Goal: Task Accomplishment & Management: Manage account settings

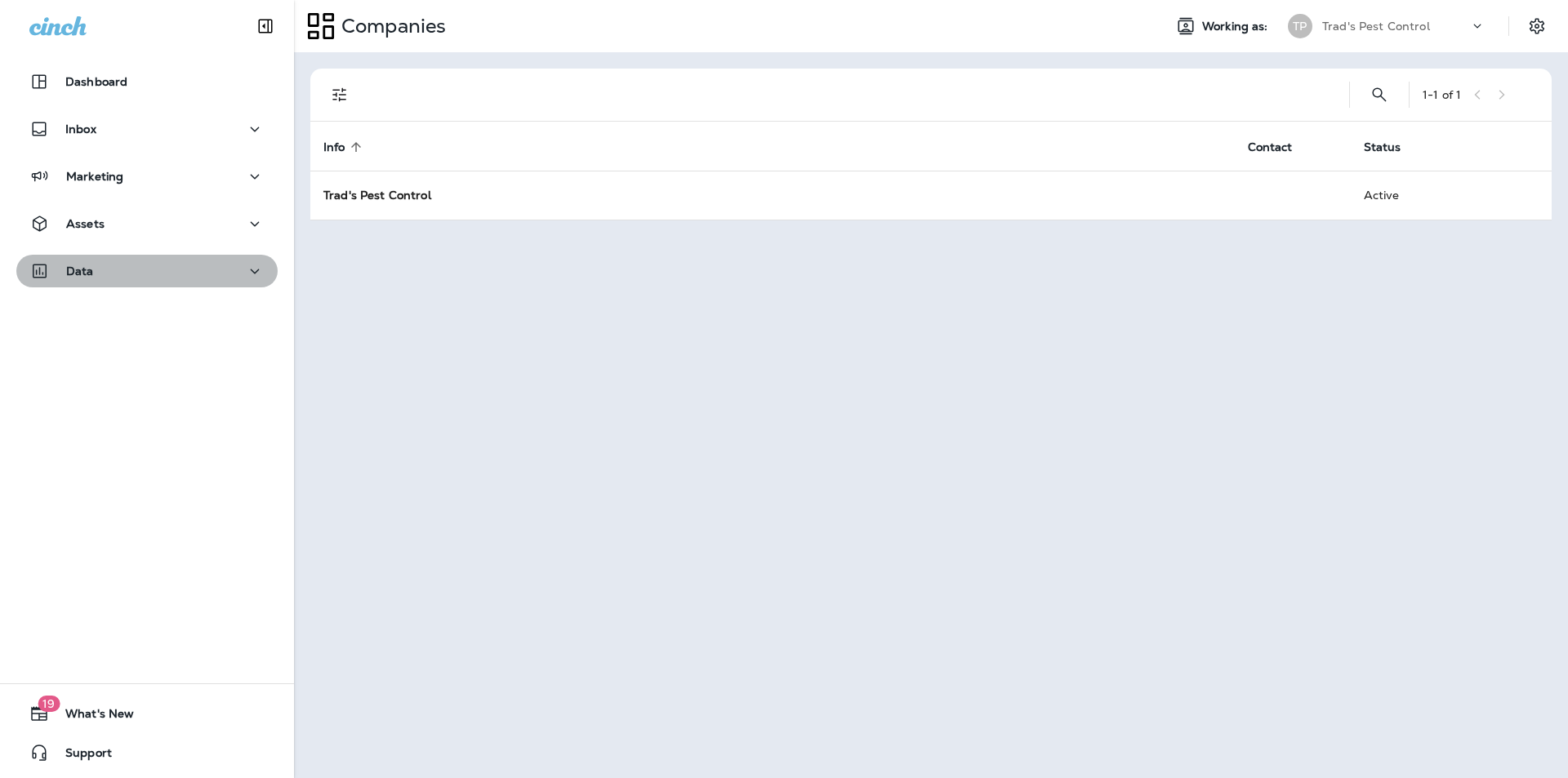
click at [245, 271] on icon "button" at bounding box center [254, 271] width 19 height 20
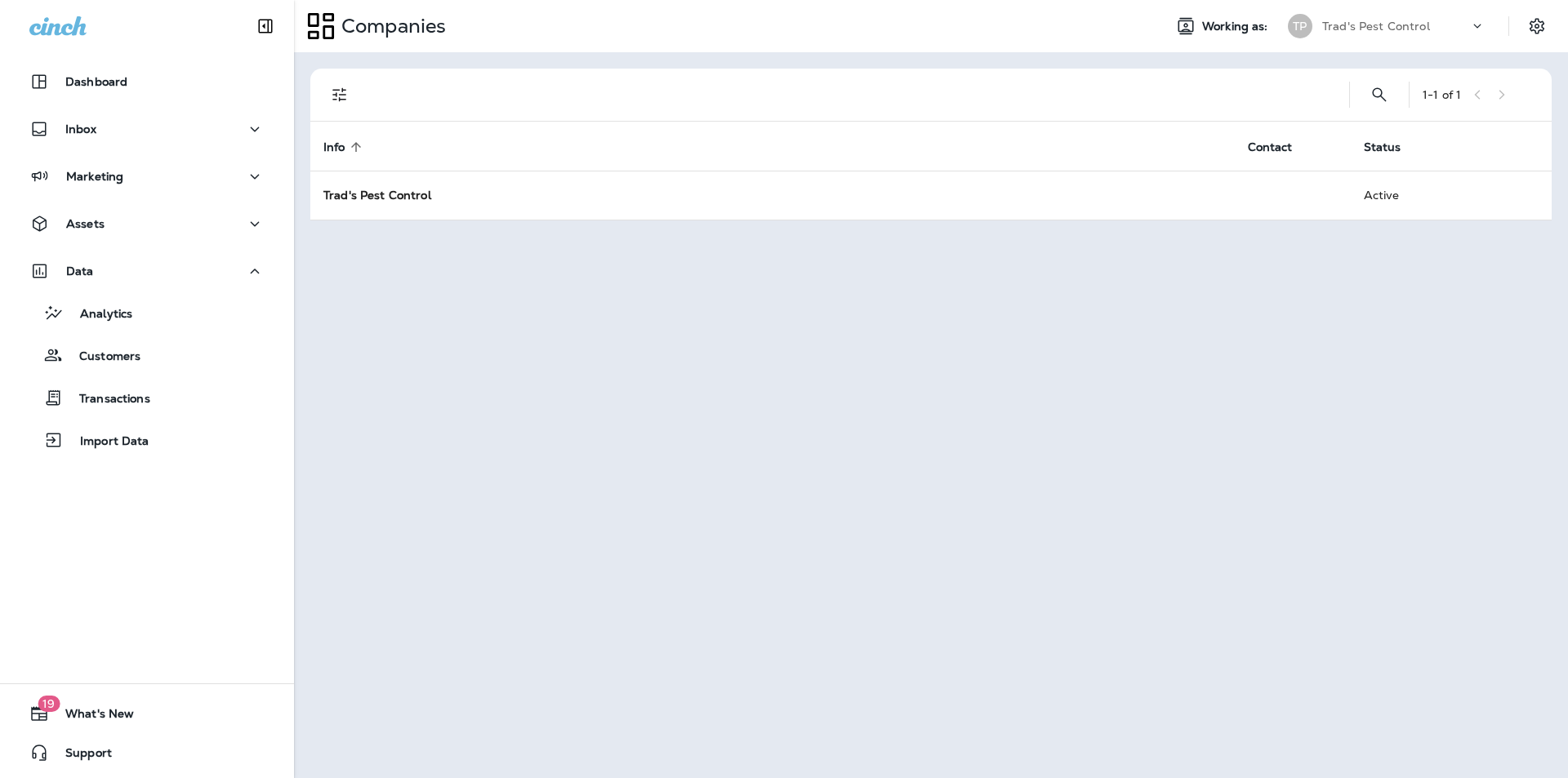
click at [103, 354] on p "Customers" at bounding box center [101, 358] width 78 height 16
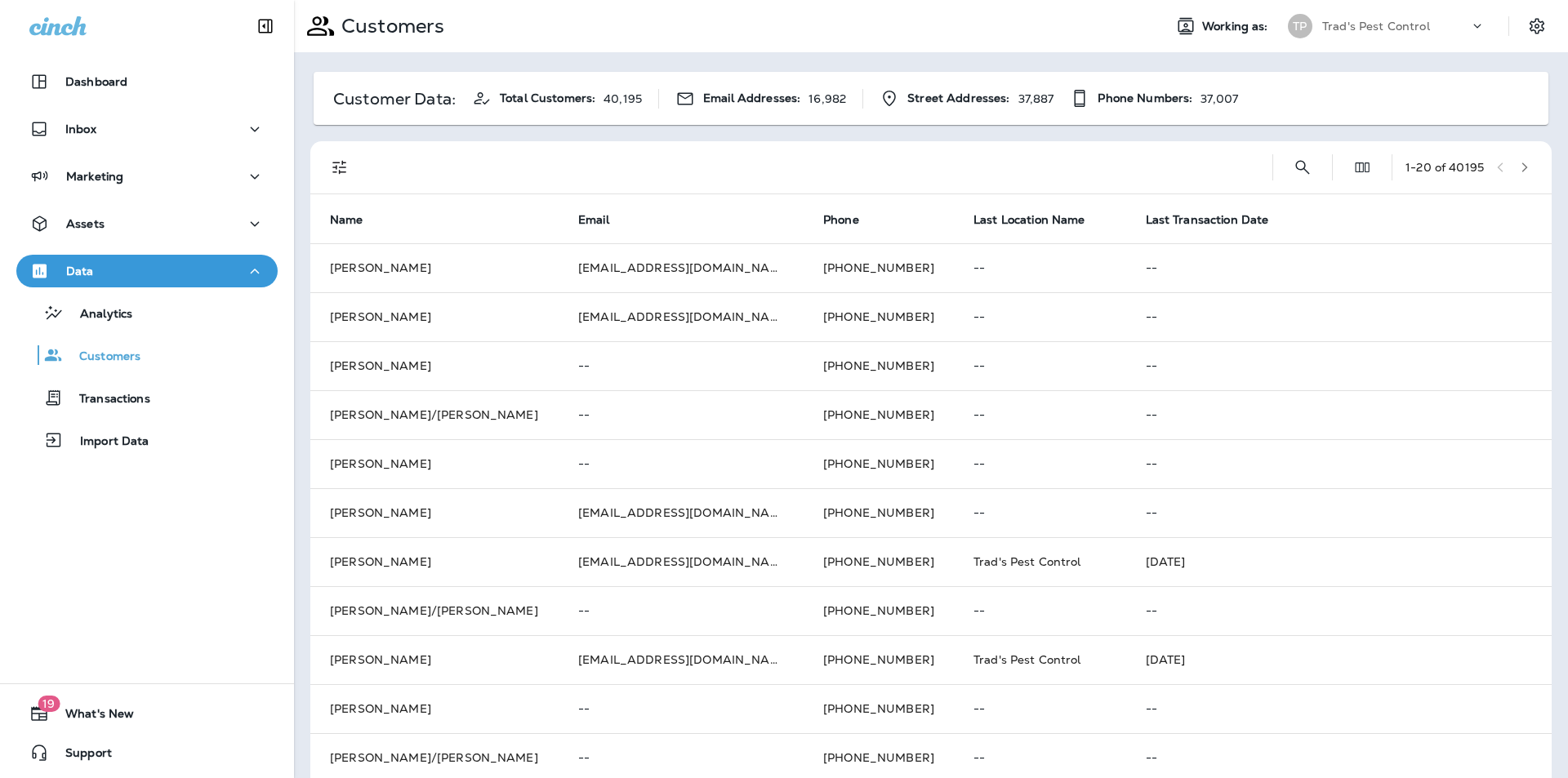
click at [1287, 168] on button "Search Customers" at bounding box center [1302, 167] width 32 height 32
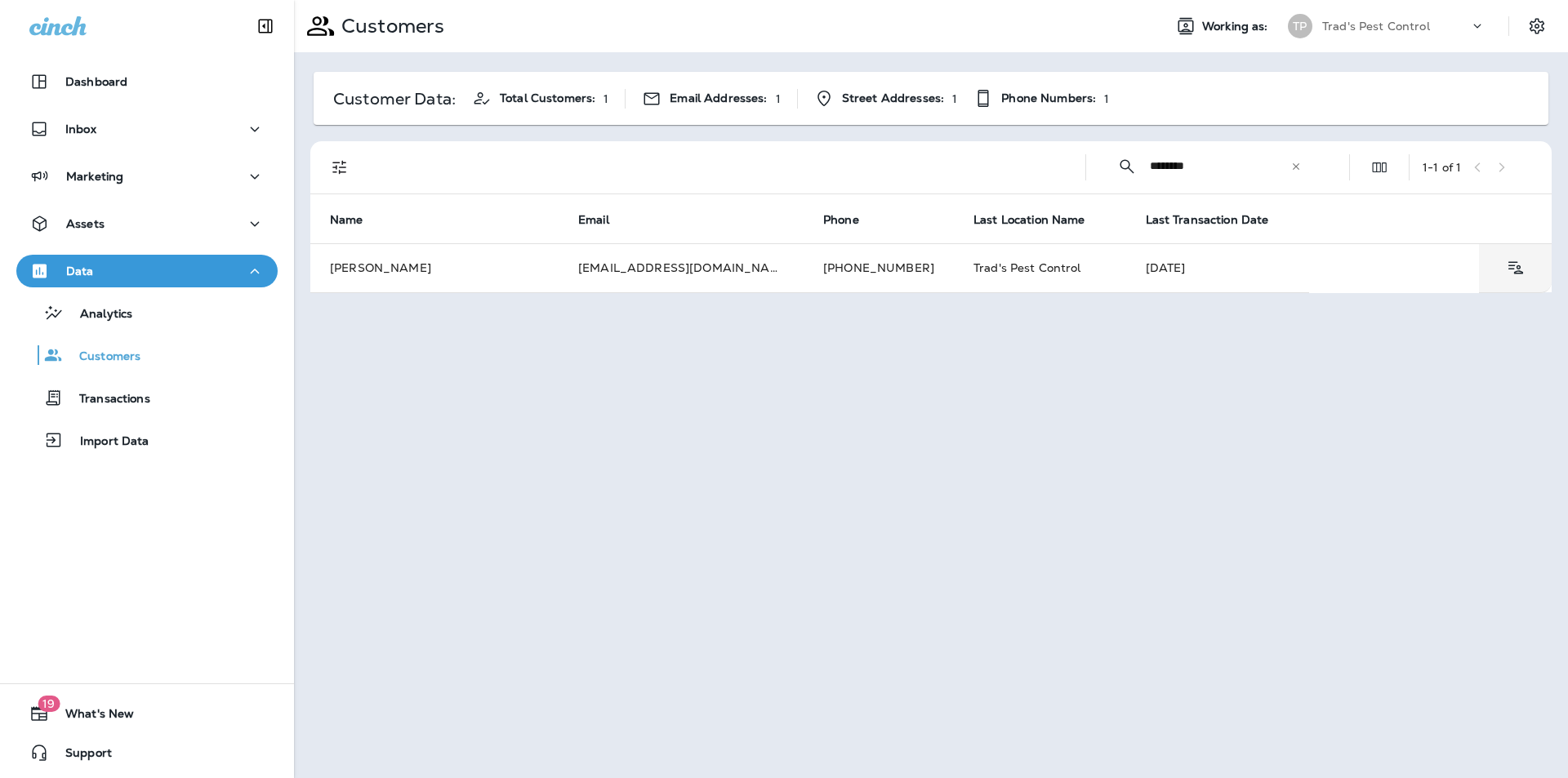
type input "********"
click at [357, 267] on td "[PERSON_NAME]" at bounding box center [434, 267] width 248 height 49
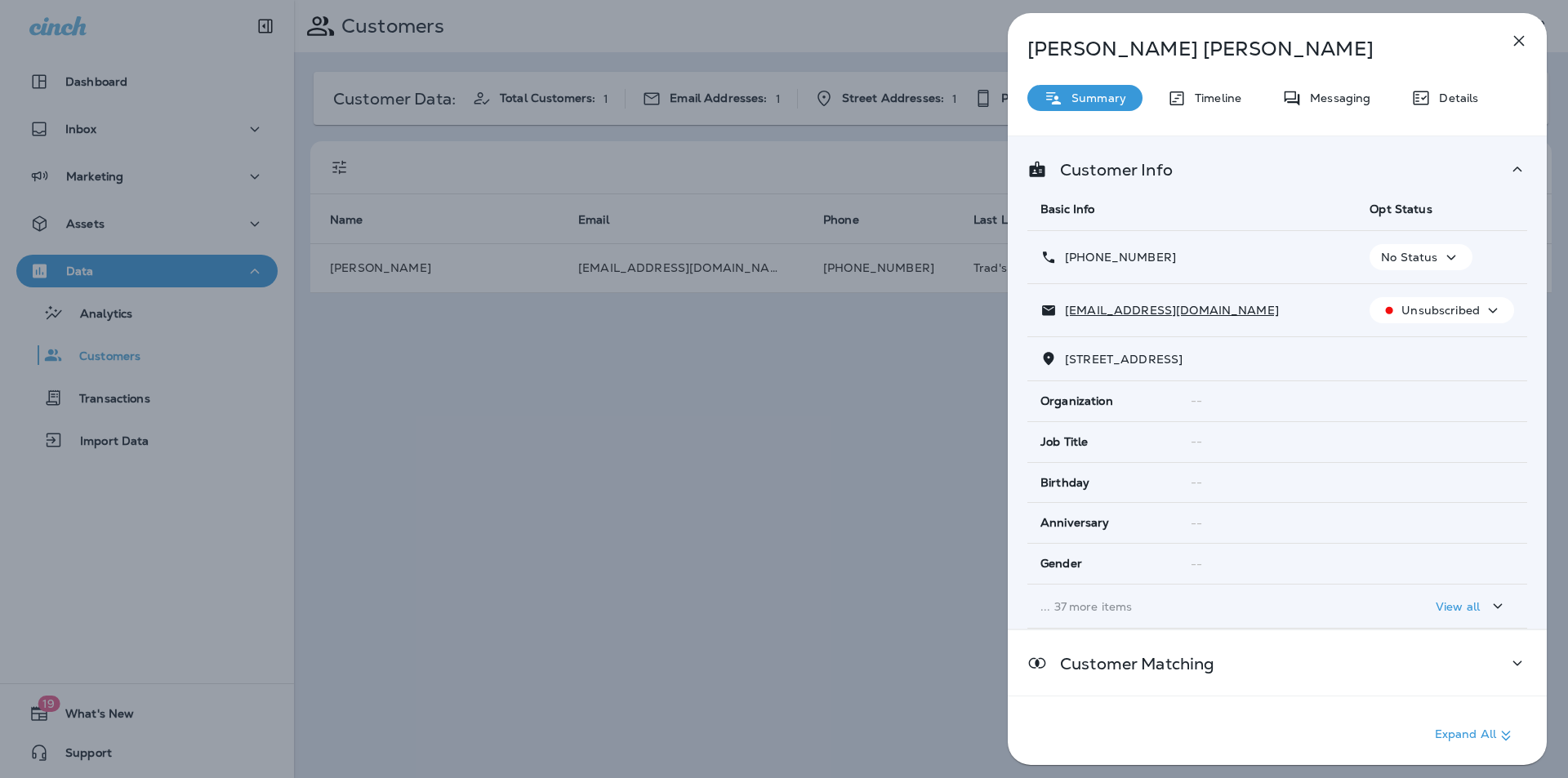
click at [1483, 313] on icon "button" at bounding box center [1493, 310] width 19 height 20
click at [1322, 300] on td "[EMAIL_ADDRESS][DOMAIN_NAME]" at bounding box center [1191, 310] width 330 height 53
click at [984, 504] on div "[PERSON_NAME] Summary Timeline Messaging Details Customer Info Basic Info Opt S…" at bounding box center [784, 389] width 1568 height 778
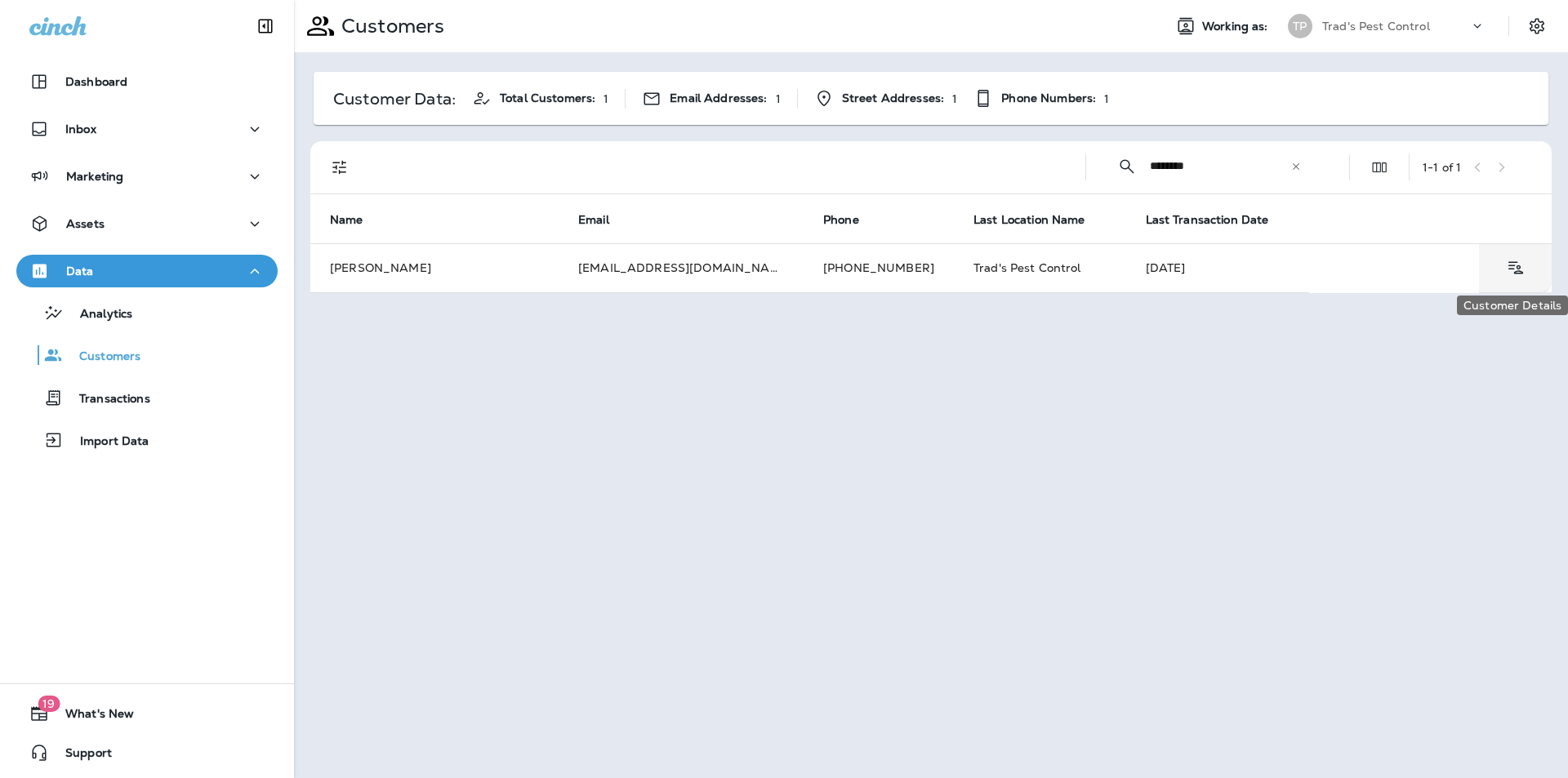
click at [1510, 271] on icon "Customer Details" at bounding box center [1515, 267] width 20 height 19
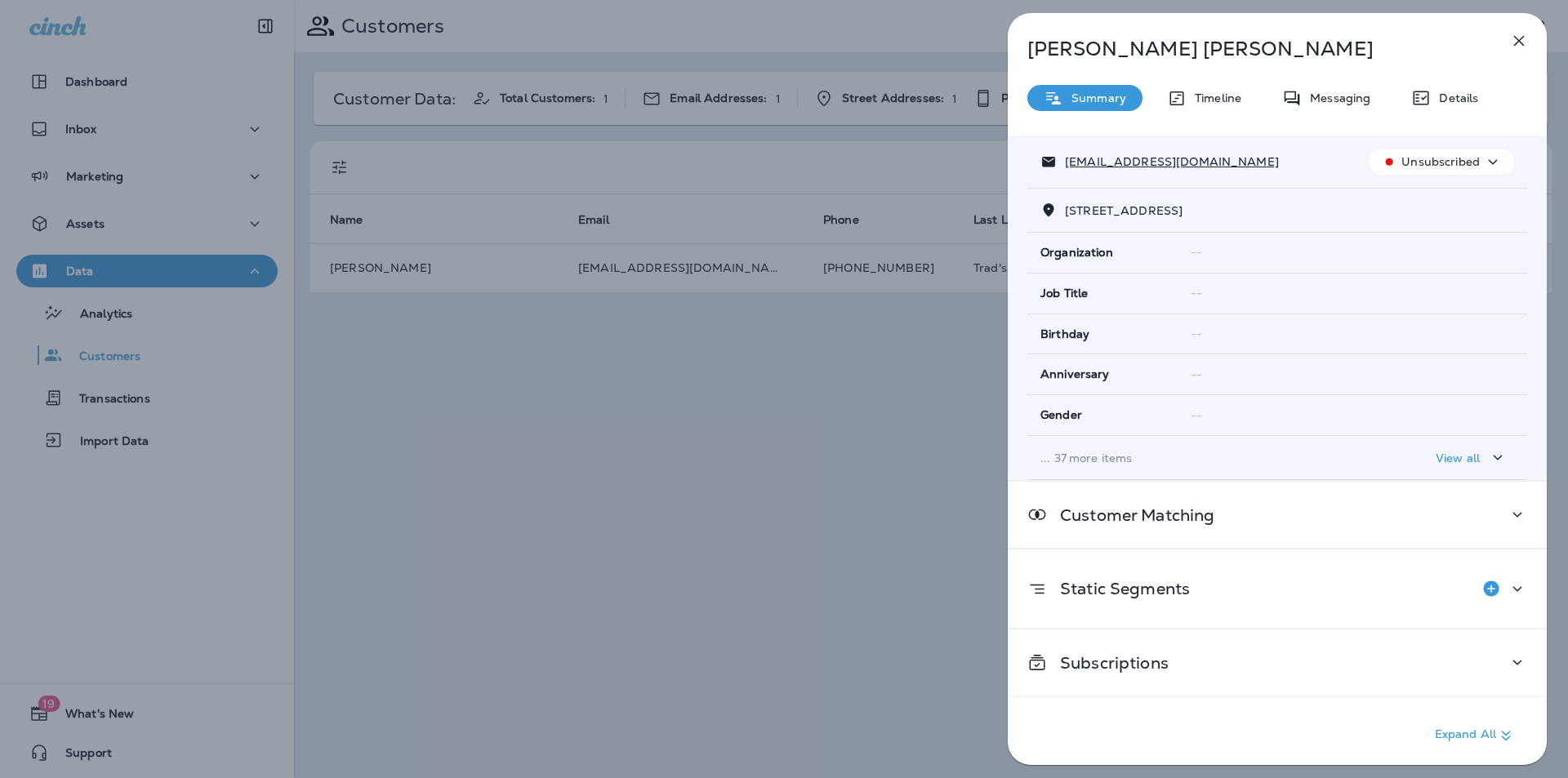
scroll to position [149, 0]
click at [1476, 462] on div "View all" at bounding box center [1472, 456] width 72 height 20
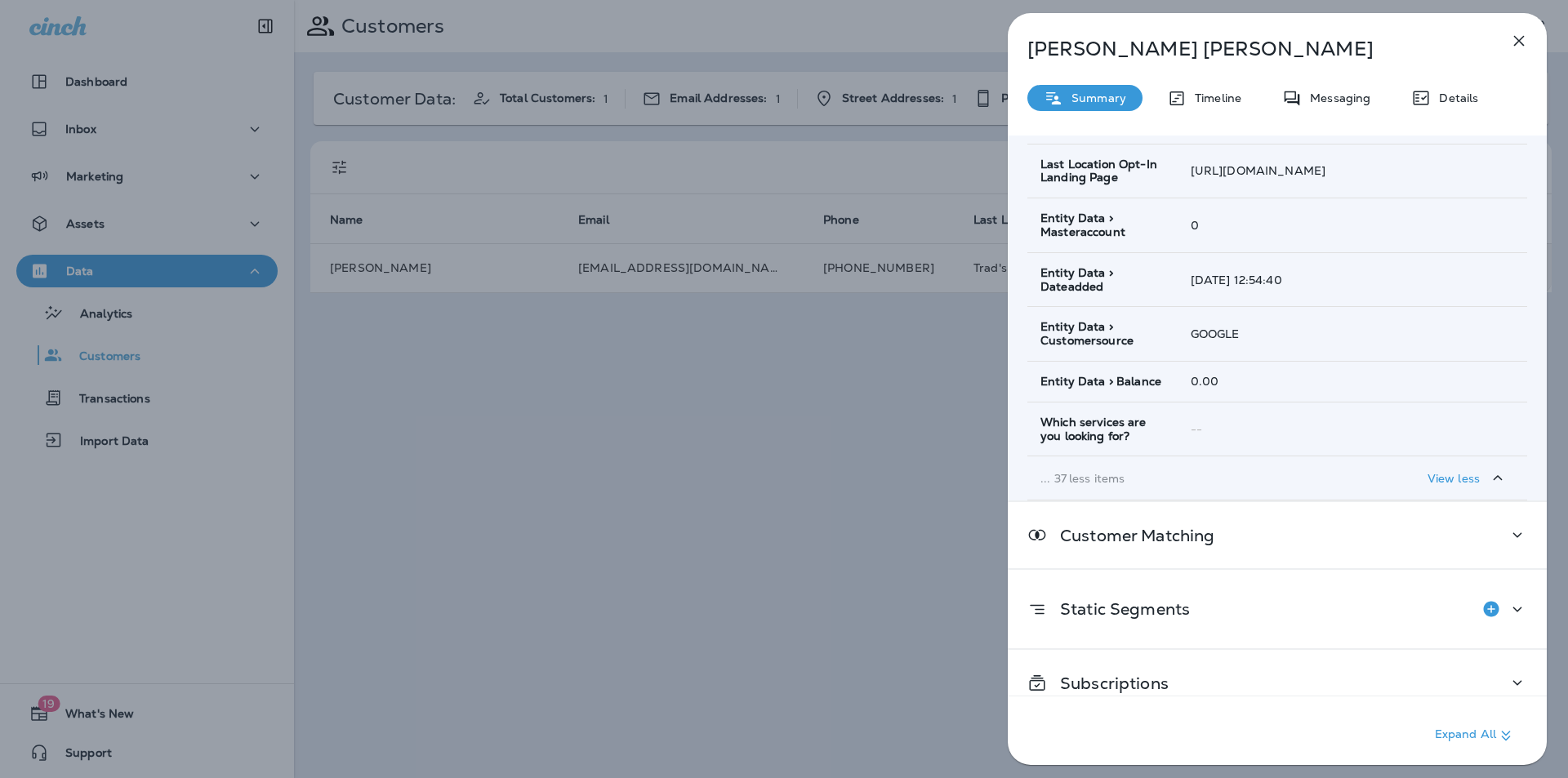
scroll to position [1847, 0]
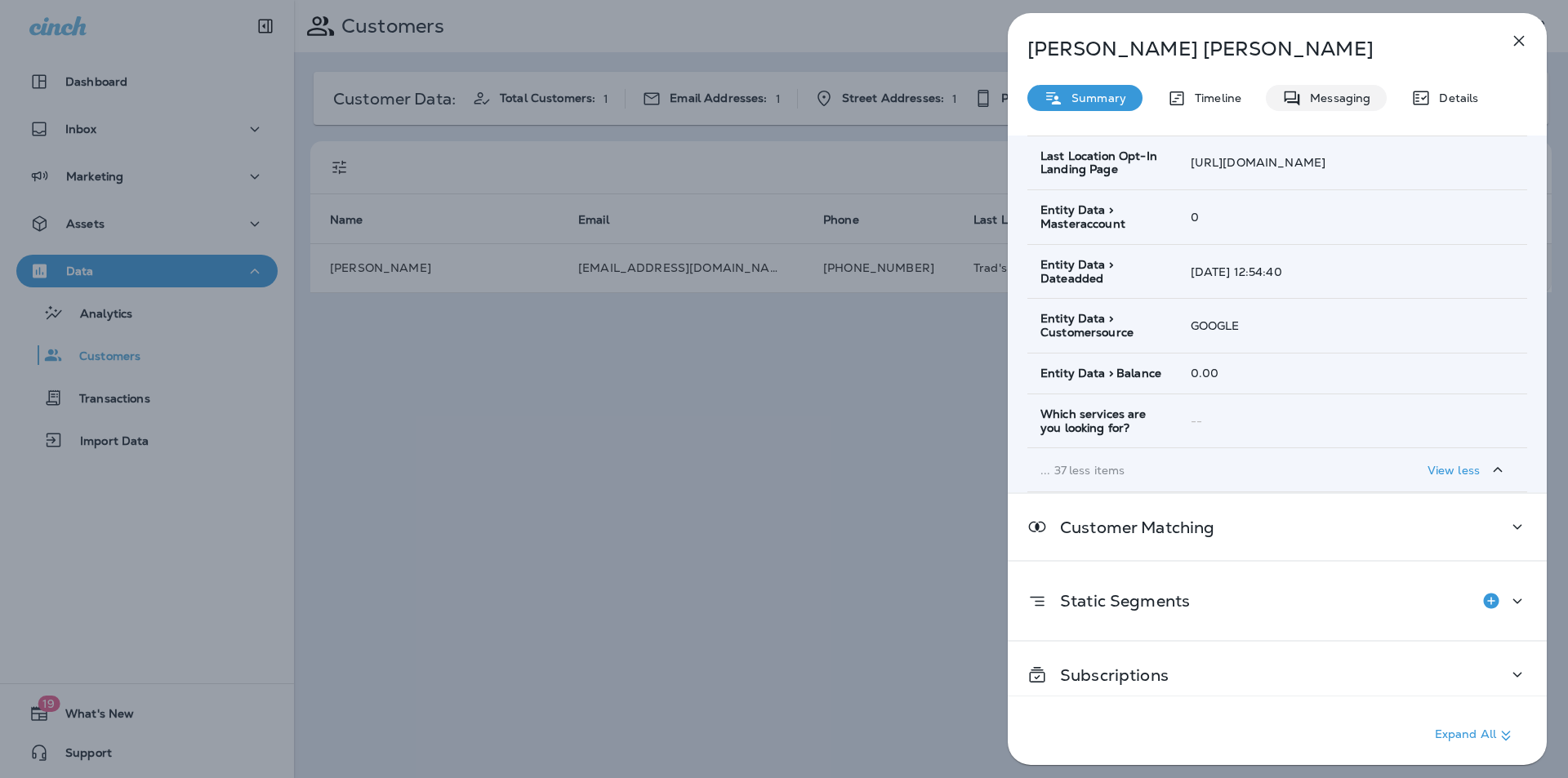
click at [1333, 97] on p "Messaging" at bounding box center [1336, 98] width 68 height 13
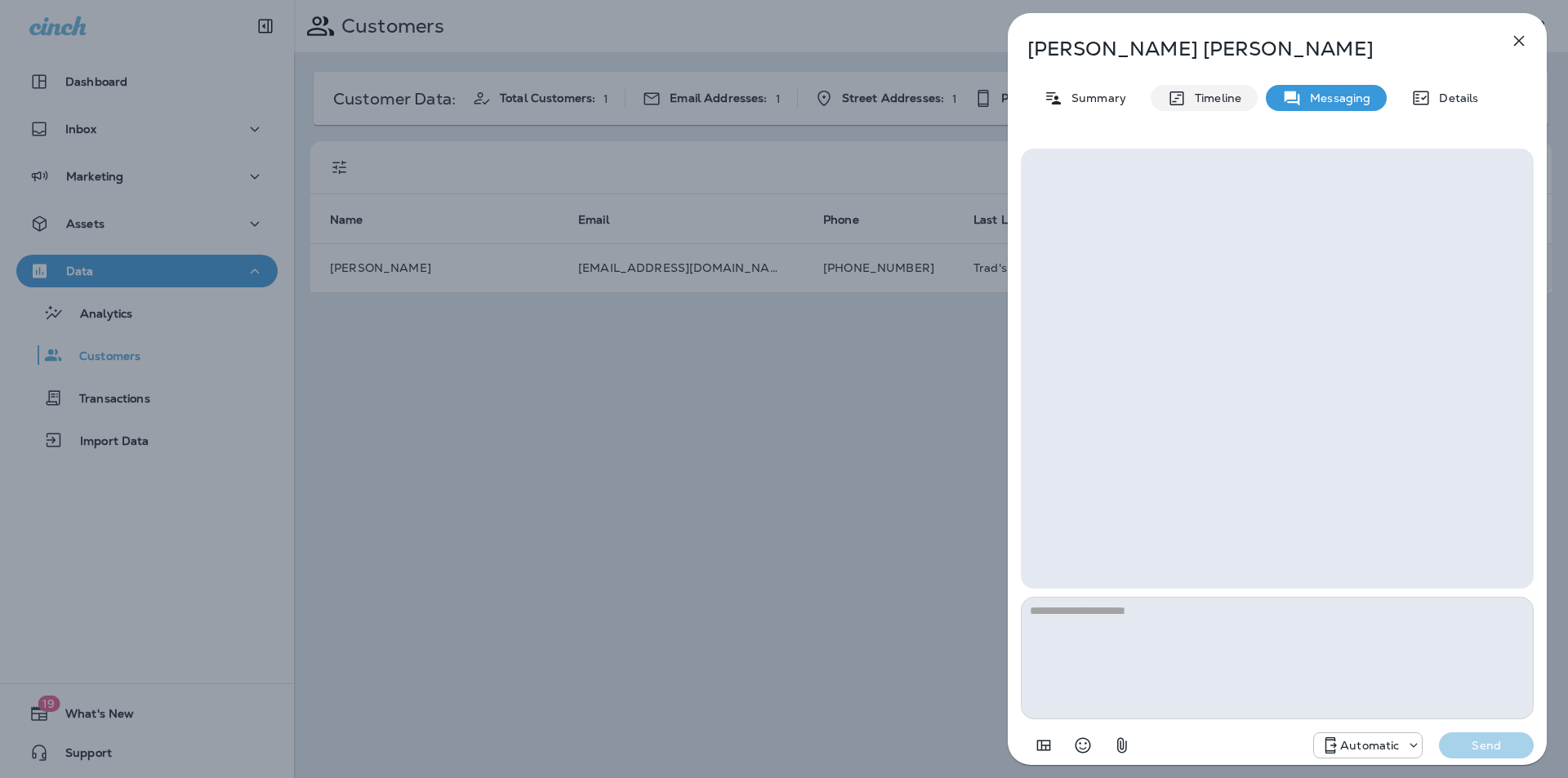
click at [1207, 92] on p "Timeline" at bounding box center [1214, 98] width 55 height 13
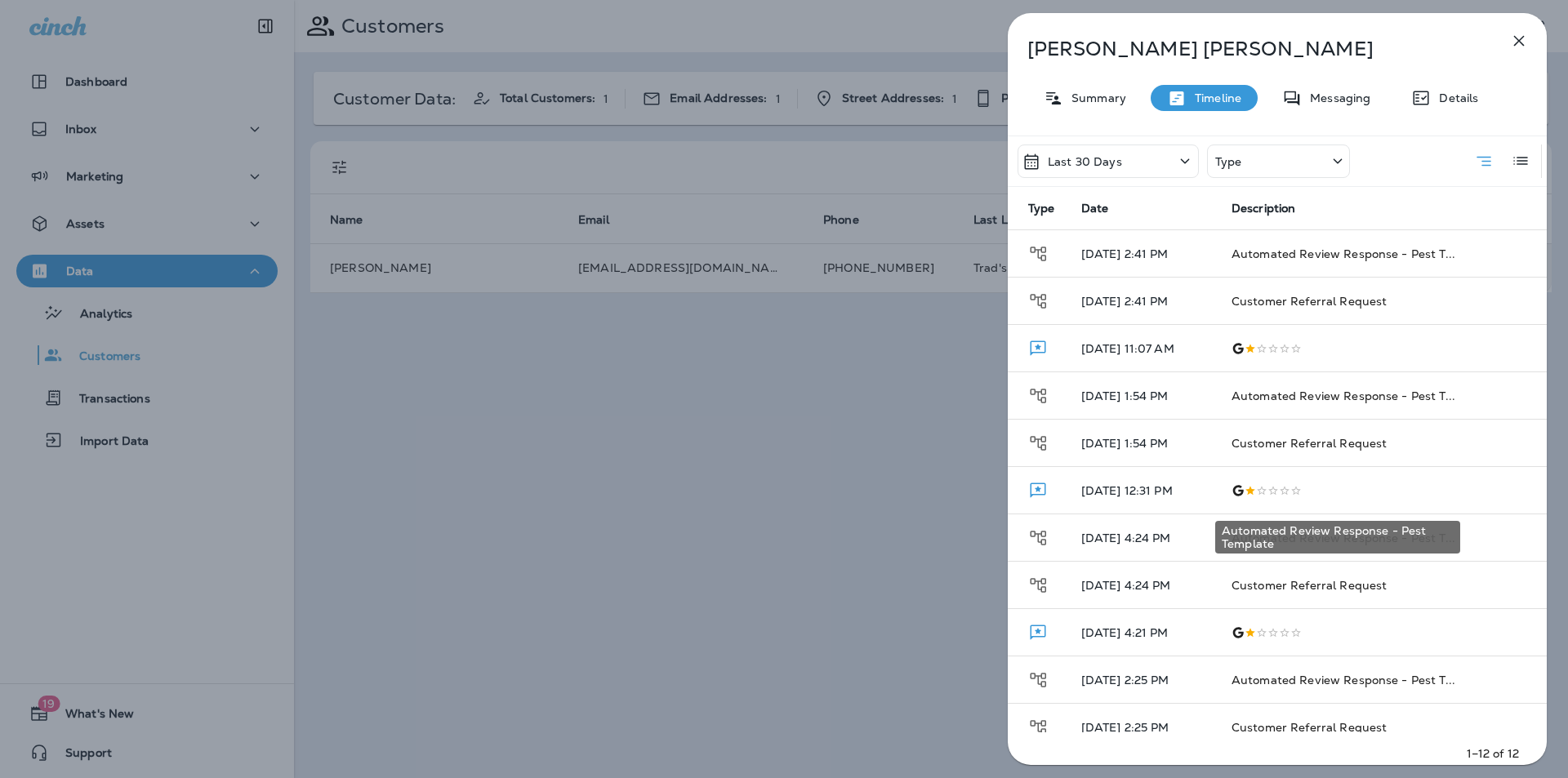
scroll to position [66, 0]
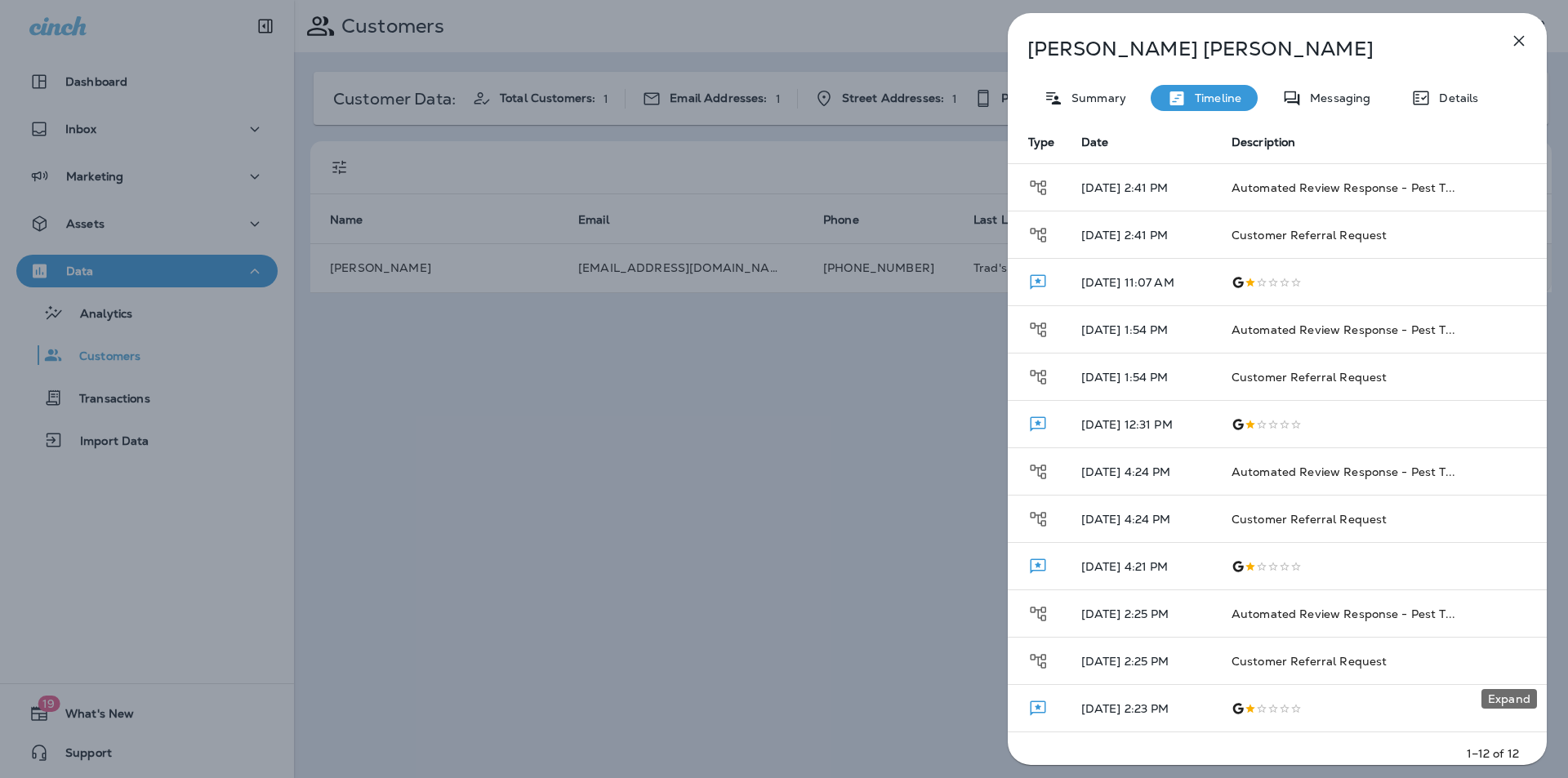
click at [1513, 662] on icon "Expand" at bounding box center [1517, 662] width 9 height 5
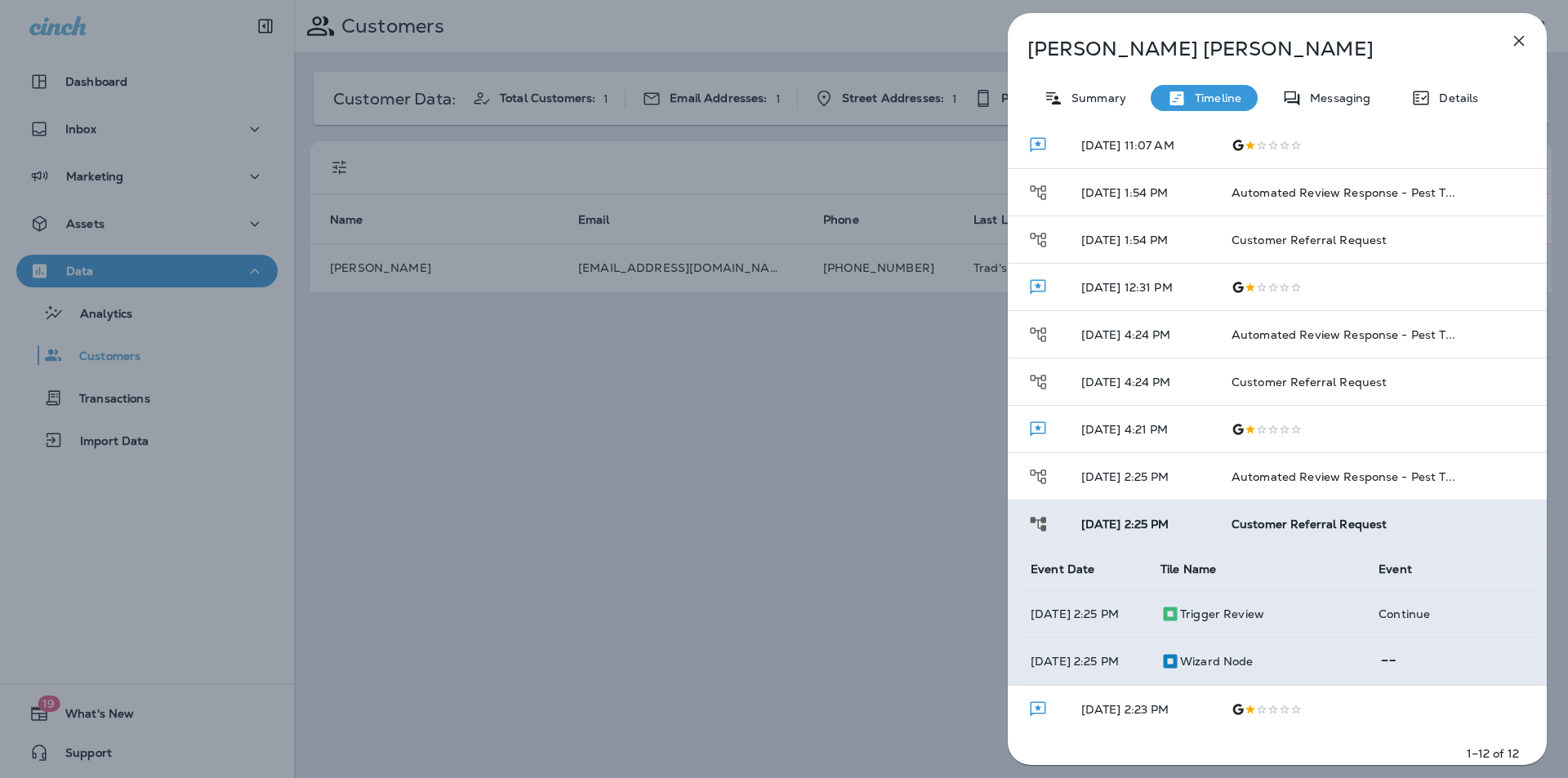
scroll to position [205, 0]
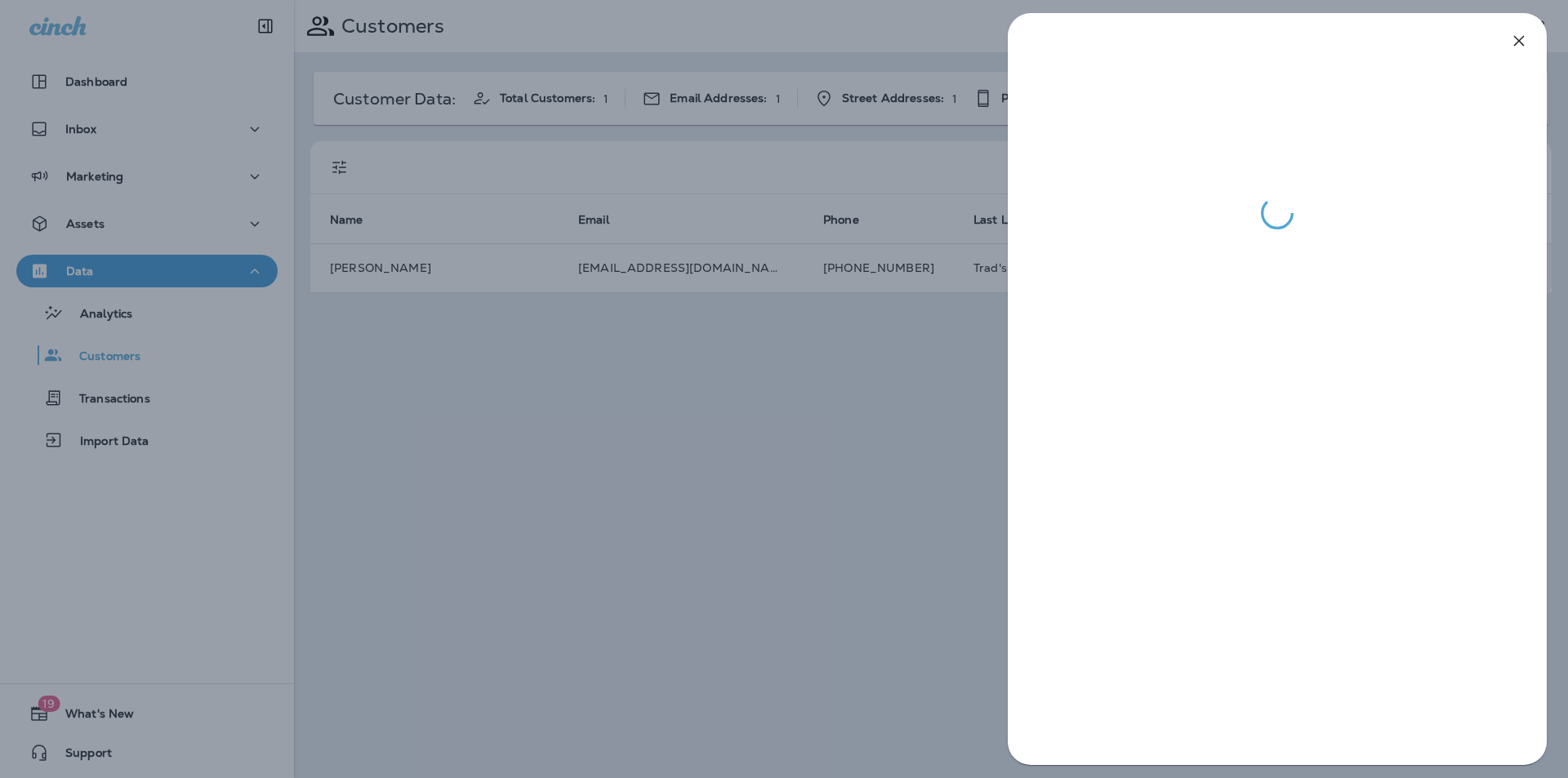
click at [838, 528] on div at bounding box center [784, 389] width 1568 height 778
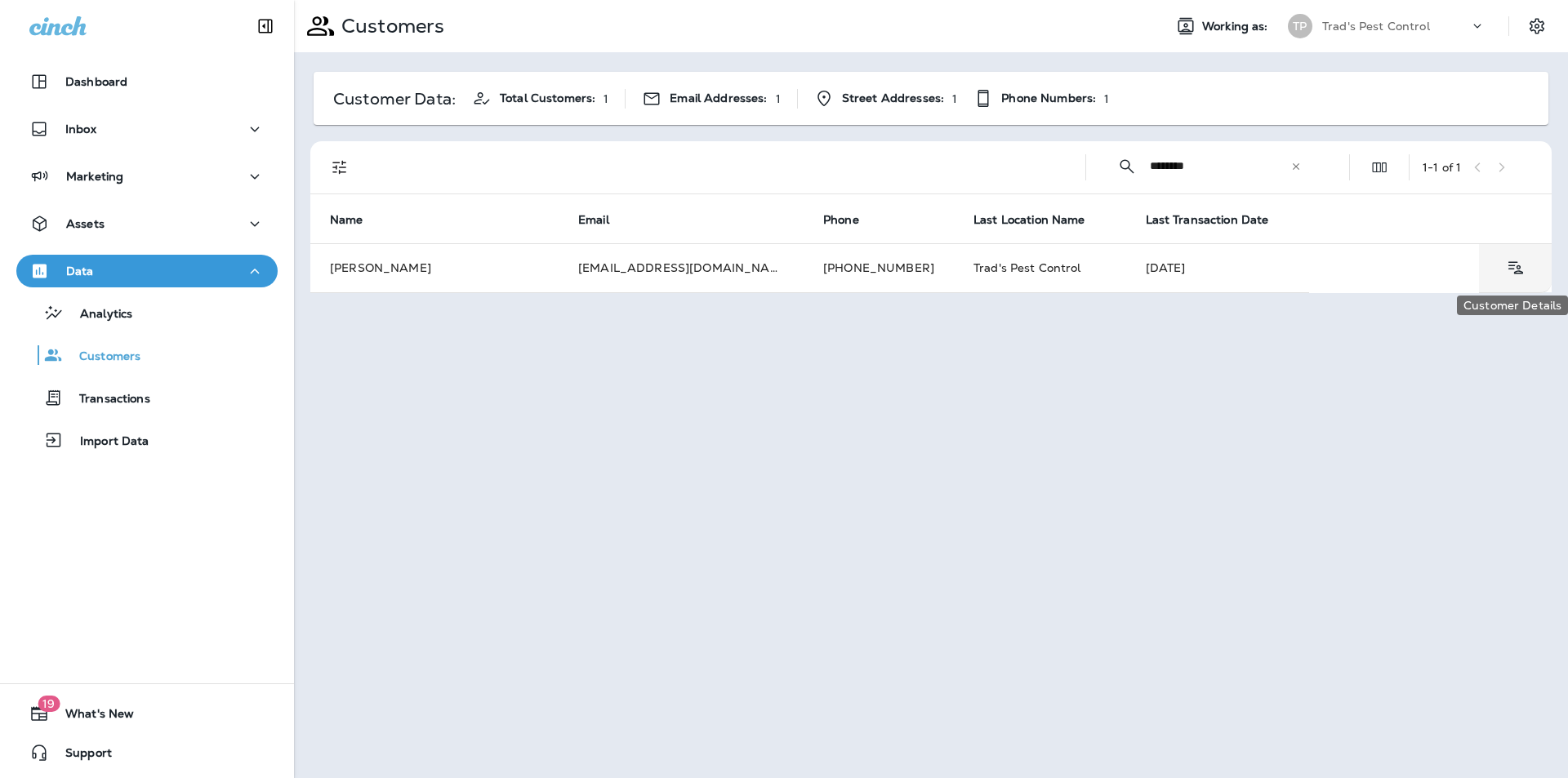
click at [1521, 272] on icon "Customer Details" at bounding box center [1515, 267] width 20 height 19
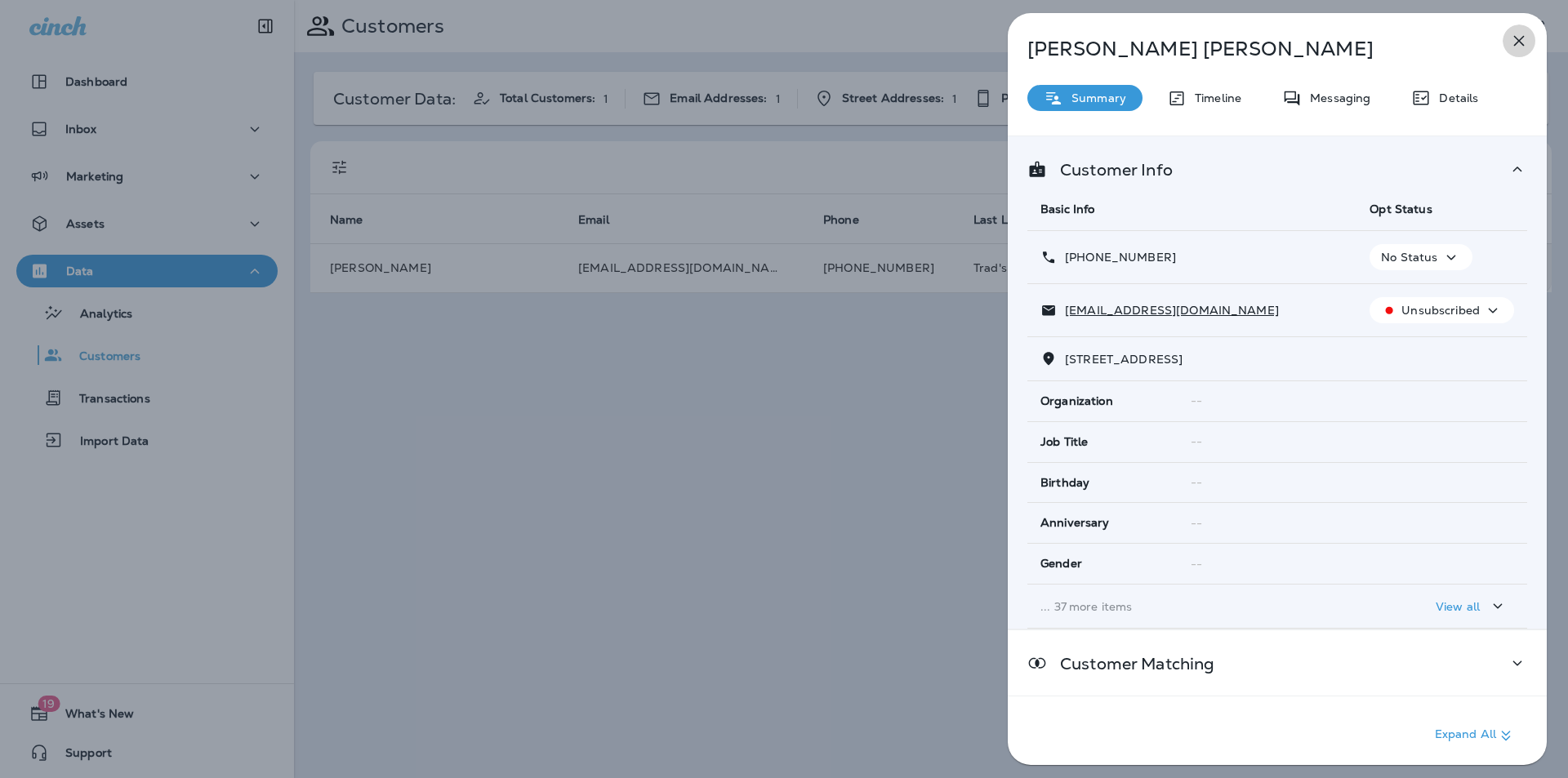
click at [1516, 34] on icon "button" at bounding box center [1519, 41] width 19 height 19
